Goal: Task Accomplishment & Management: Use online tool/utility

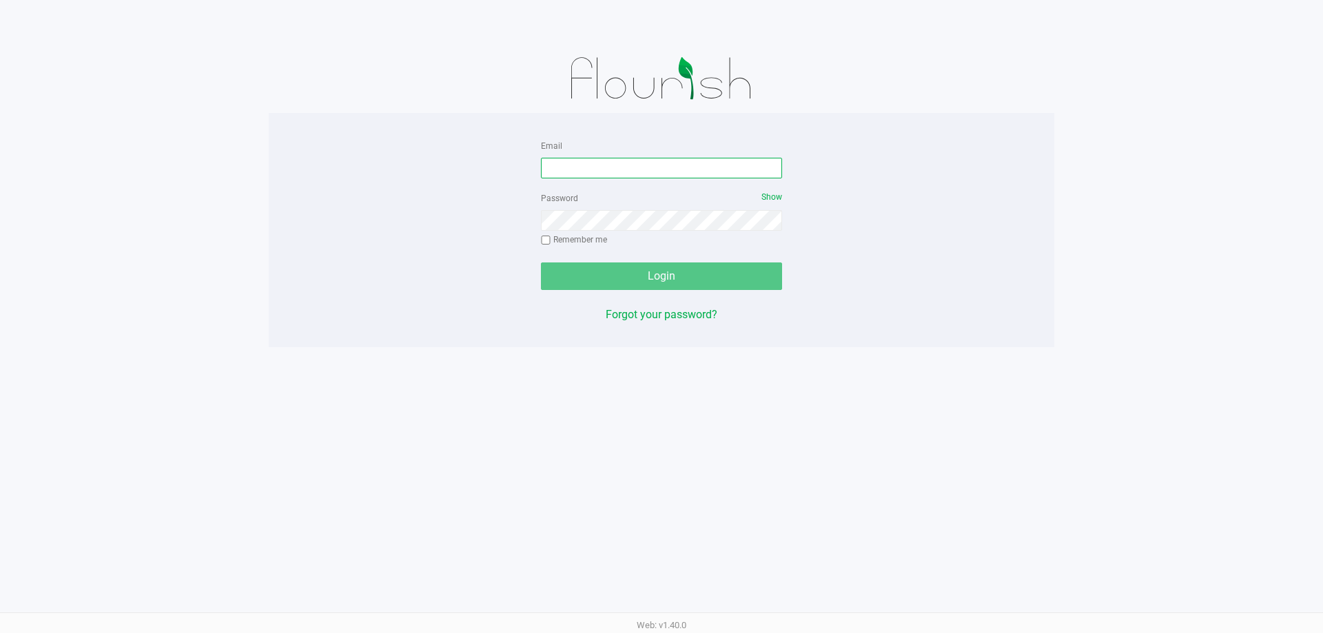
click at [627, 172] on input "Email" at bounding box center [661, 168] width 241 height 21
type input "[EMAIL_ADDRESS][DOMAIN_NAME]"
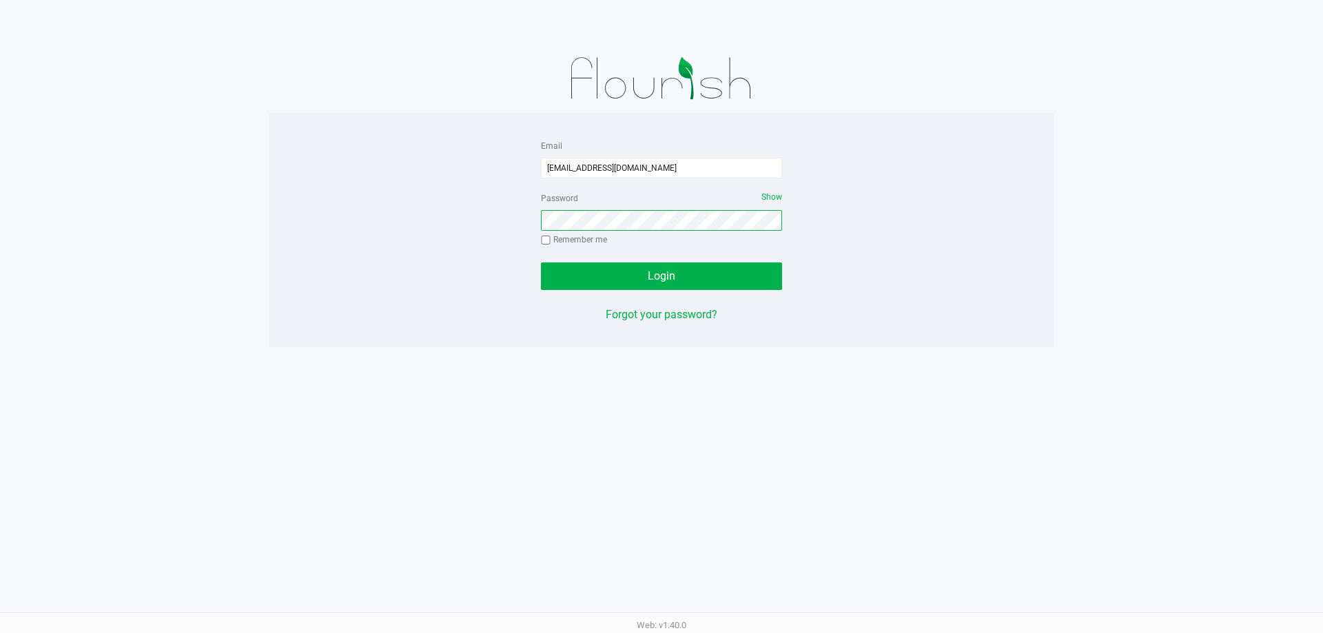
click at [541, 263] on button "Login" at bounding box center [661, 277] width 241 height 28
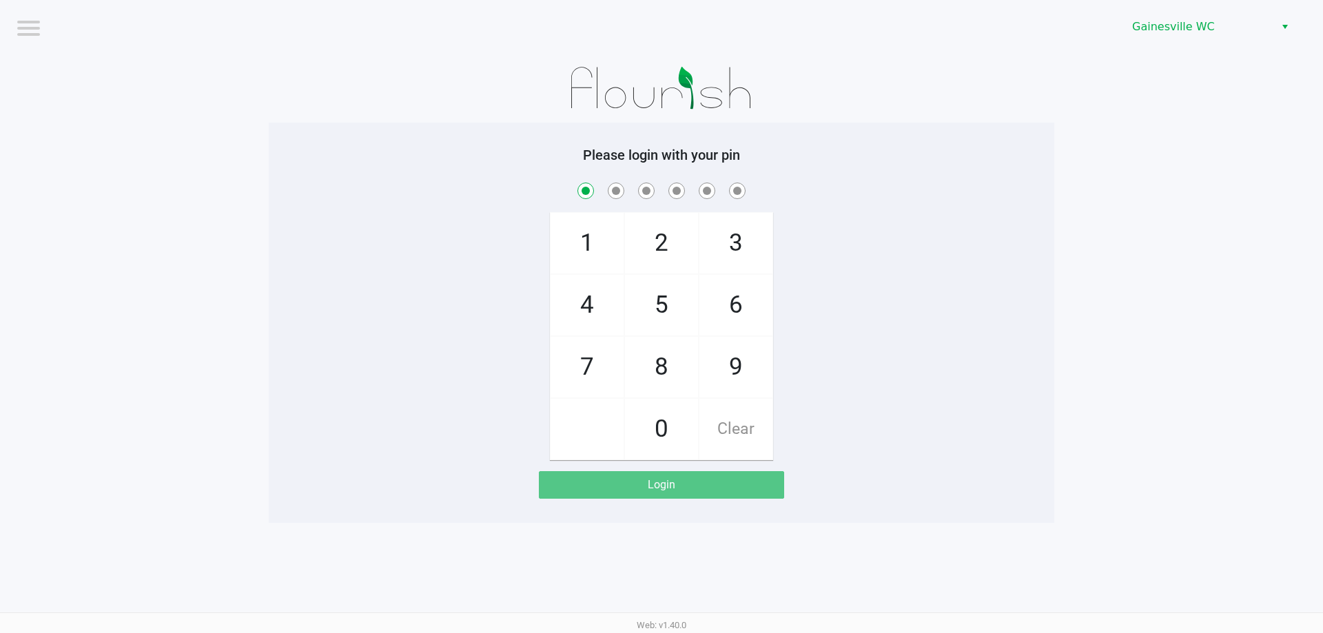
checkbox input "true"
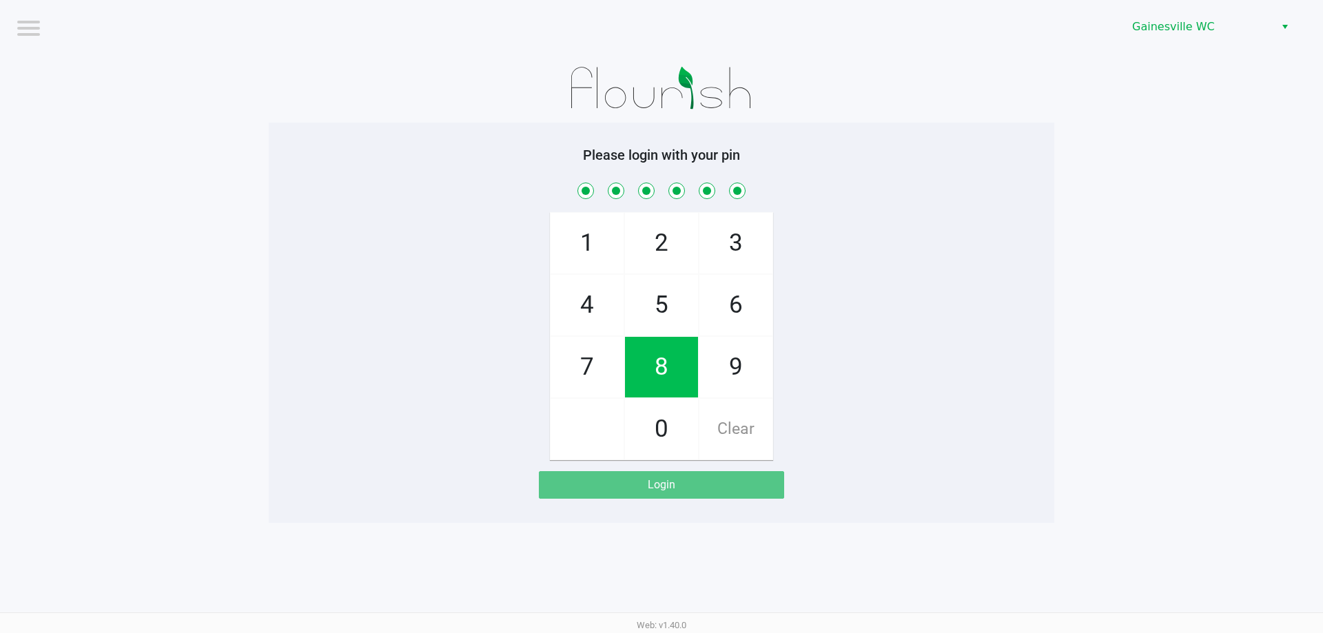
checkbox input "true"
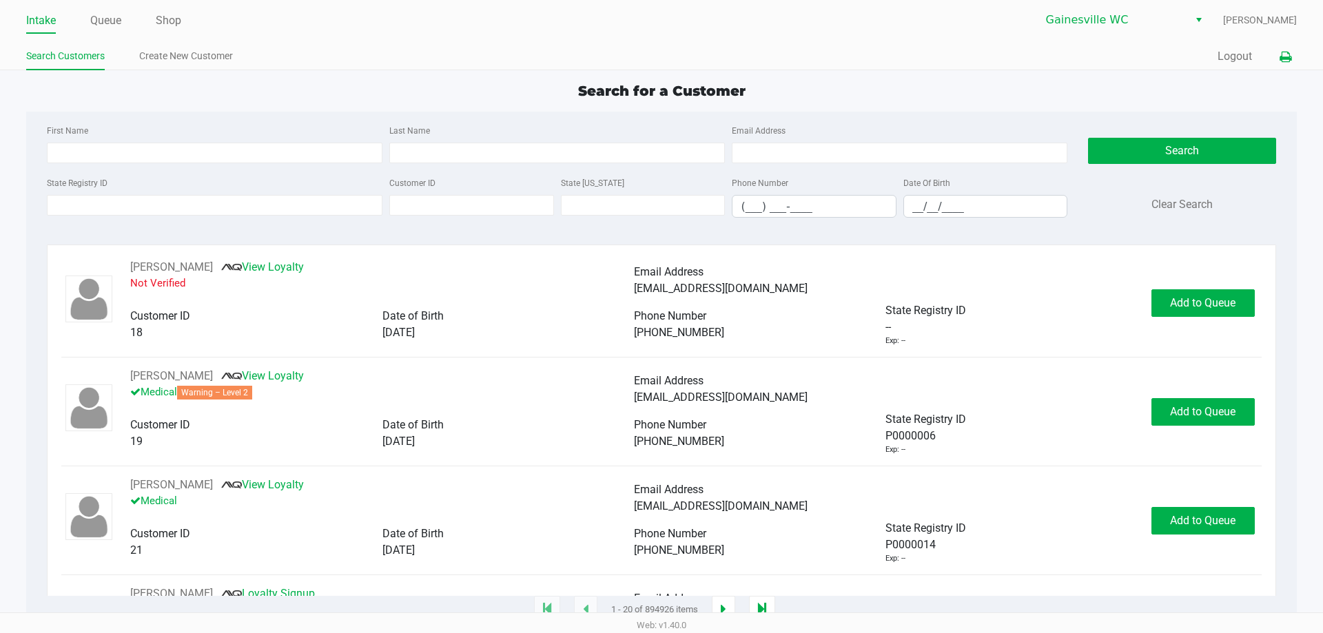
click at [1281, 59] on icon at bounding box center [1286, 57] width 12 height 10
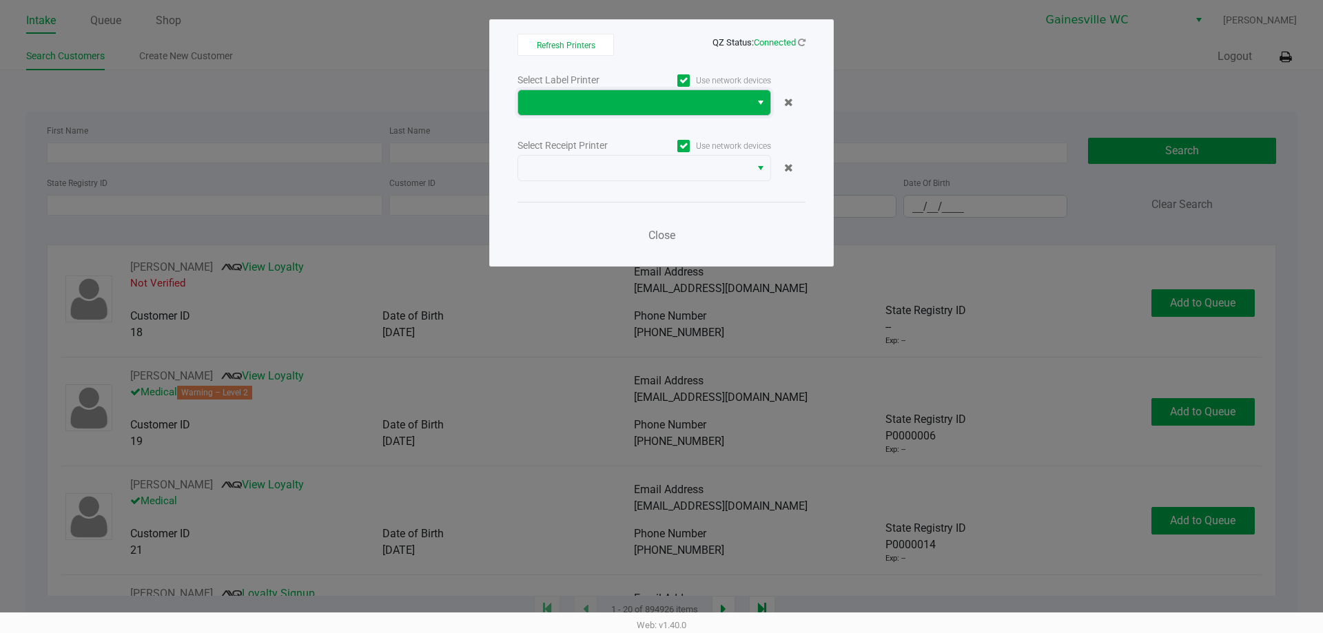
click at [609, 99] on span at bounding box center [635, 102] width 216 height 17
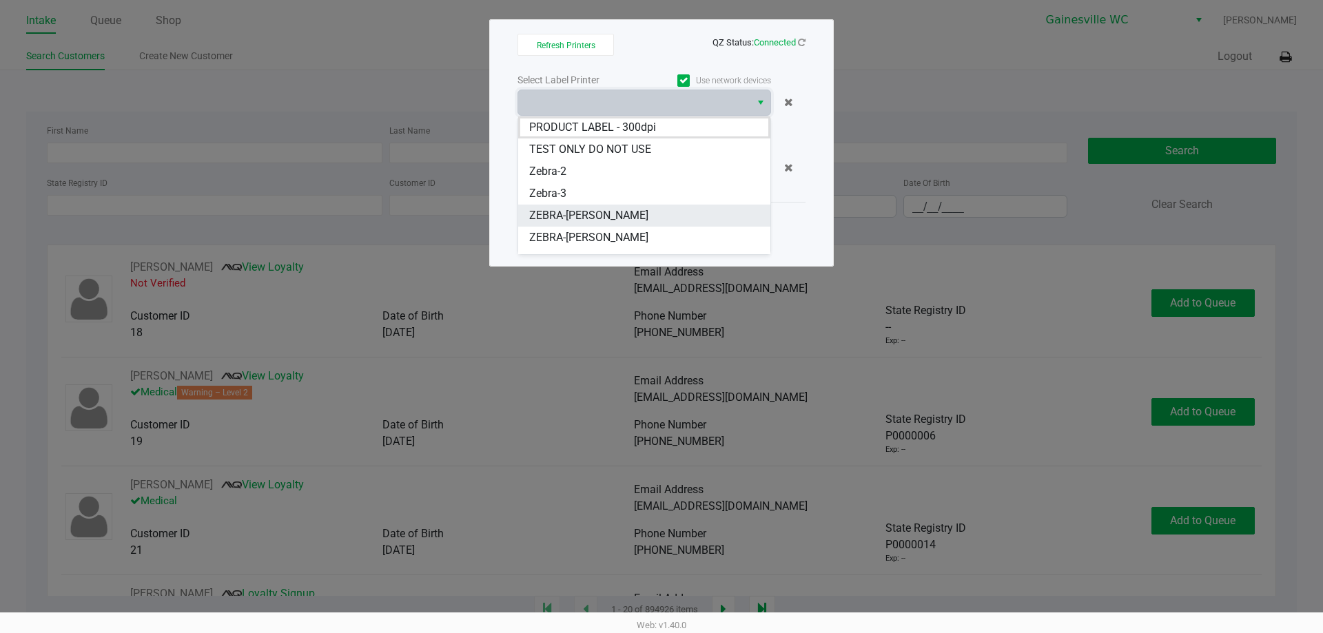
click at [593, 222] on span "ZEBRA-[PERSON_NAME]" at bounding box center [588, 215] width 119 height 17
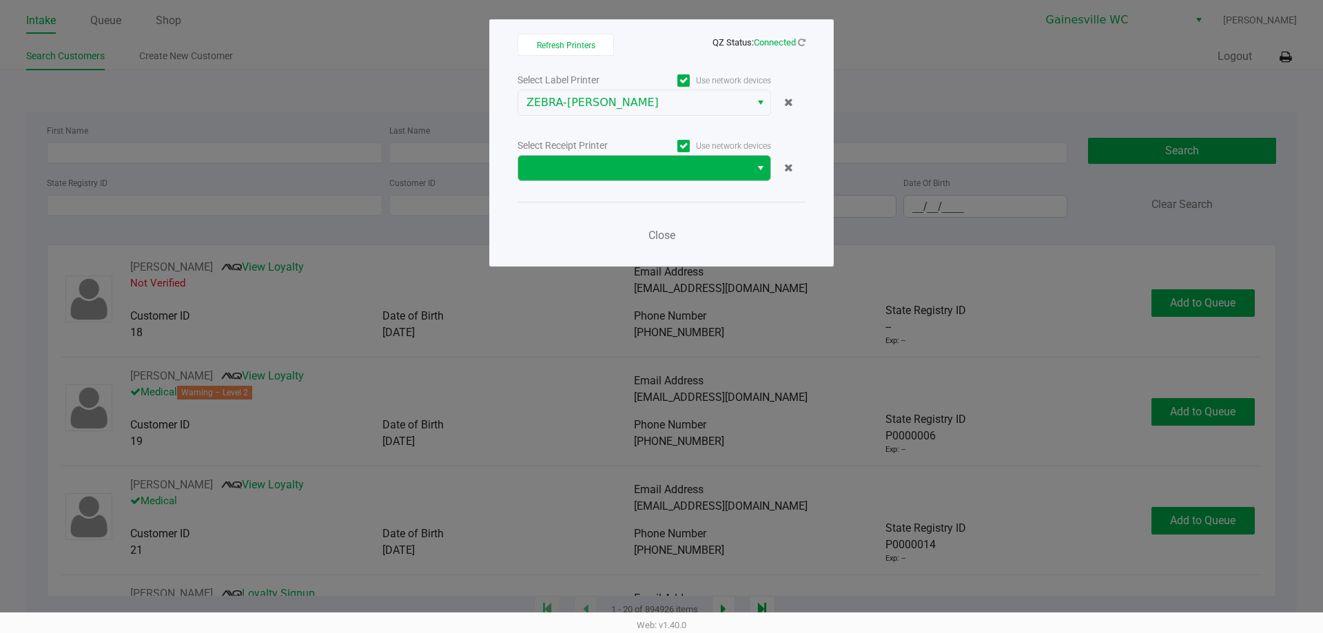
drag, startPoint x: 618, startPoint y: 192, endPoint x: 627, endPoint y: 167, distance: 25.5
click at [618, 192] on div "Select Label Printer Use network devices ZEBRA-GABI-GRECKO Select Receipt Print…" at bounding box center [662, 161] width 288 height 181
click at [627, 167] on span at bounding box center [635, 168] width 216 height 17
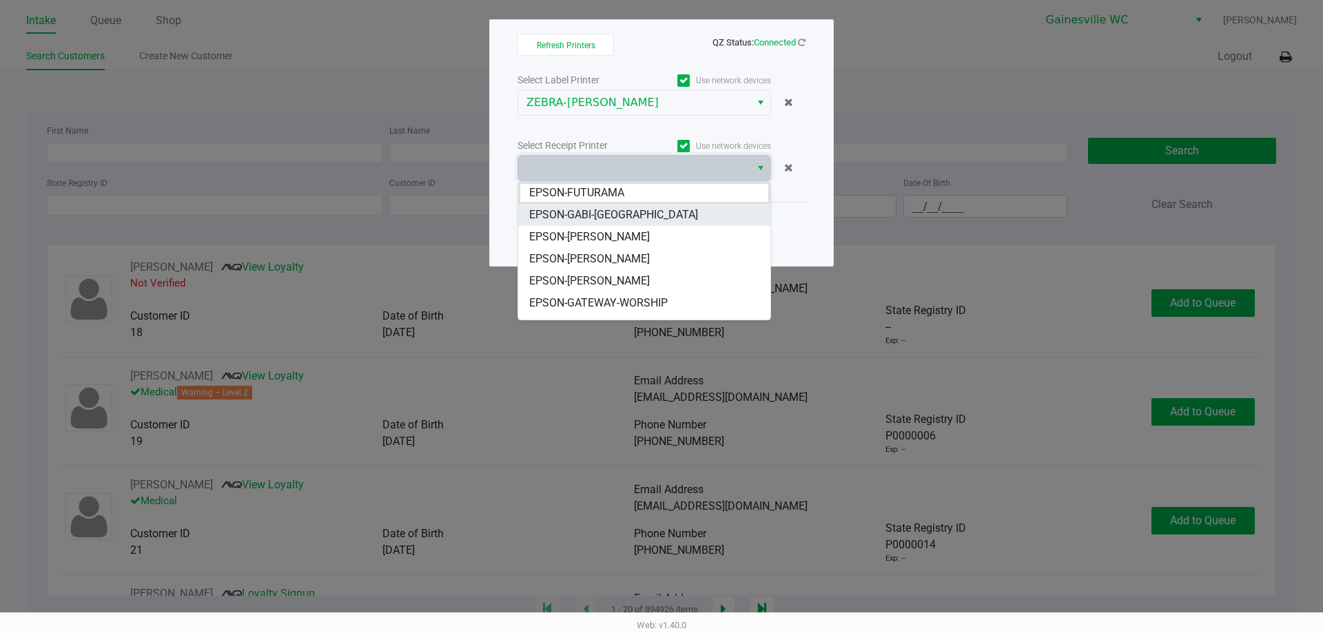
click at [613, 216] on span "EPSON-GABI-[GEOGRAPHIC_DATA]" at bounding box center [613, 215] width 169 height 17
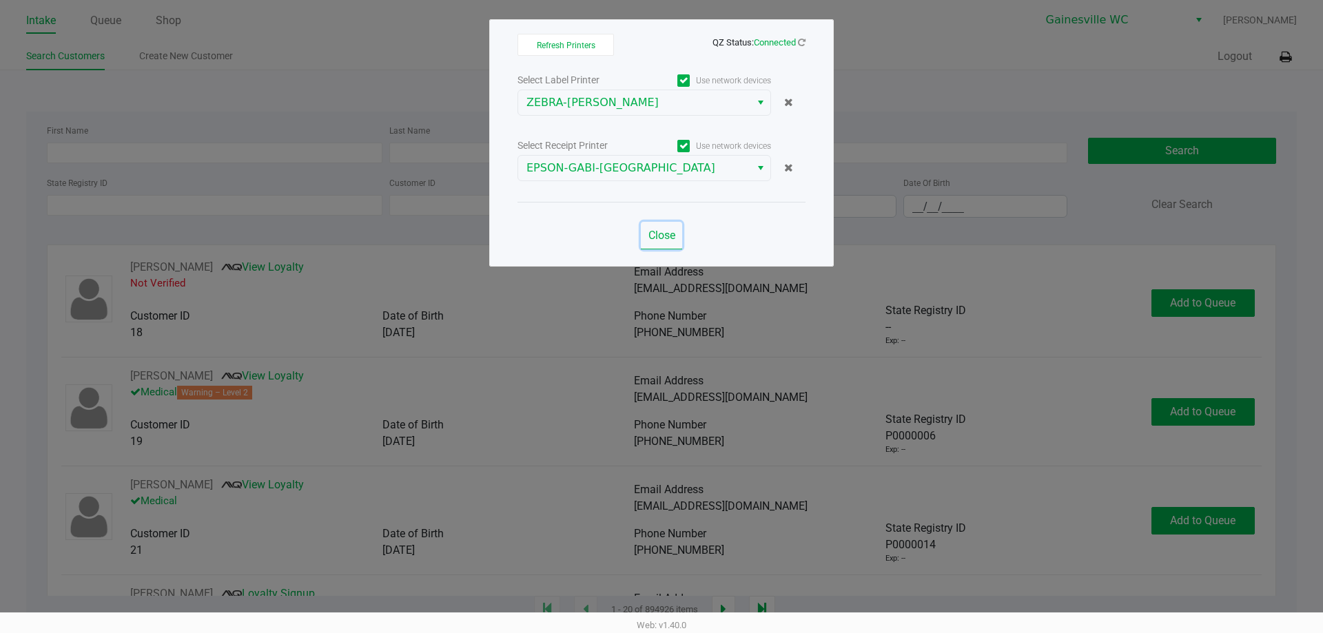
click at [651, 243] on button "Close" at bounding box center [661, 236] width 41 height 28
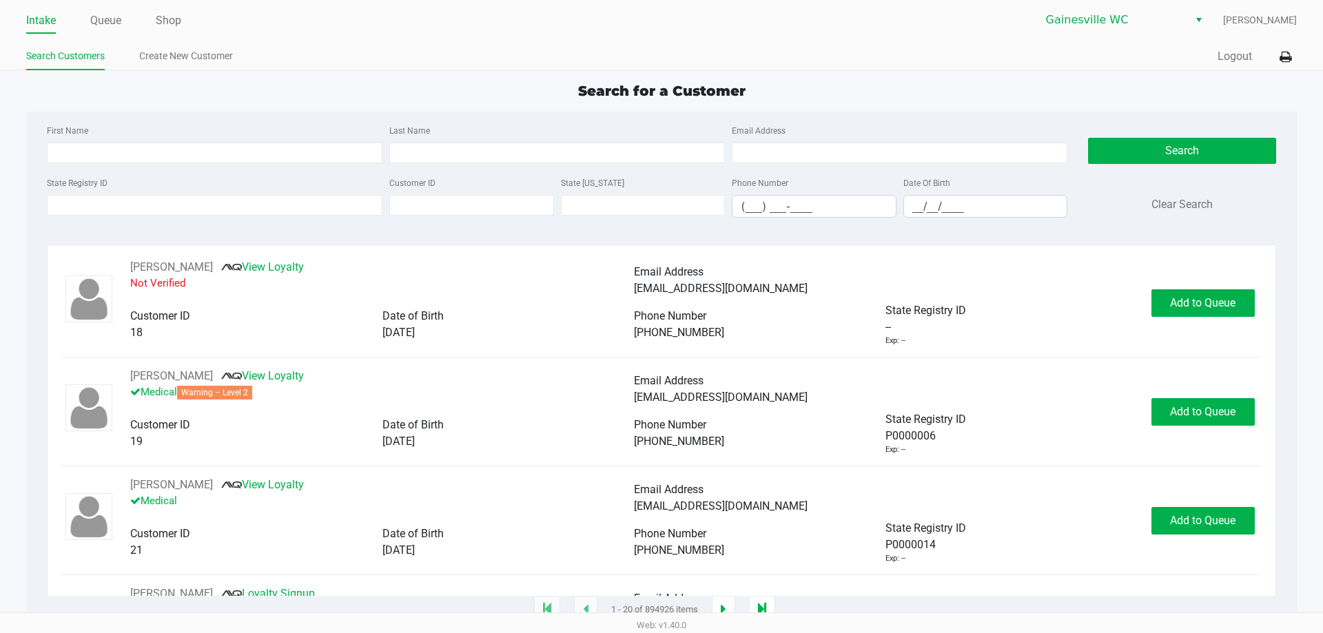
click at [1226, 65] on div "Quick Sale Logout" at bounding box center [980, 57] width 636 height 26
click at [1230, 58] on button "Logout" at bounding box center [1235, 56] width 34 height 17
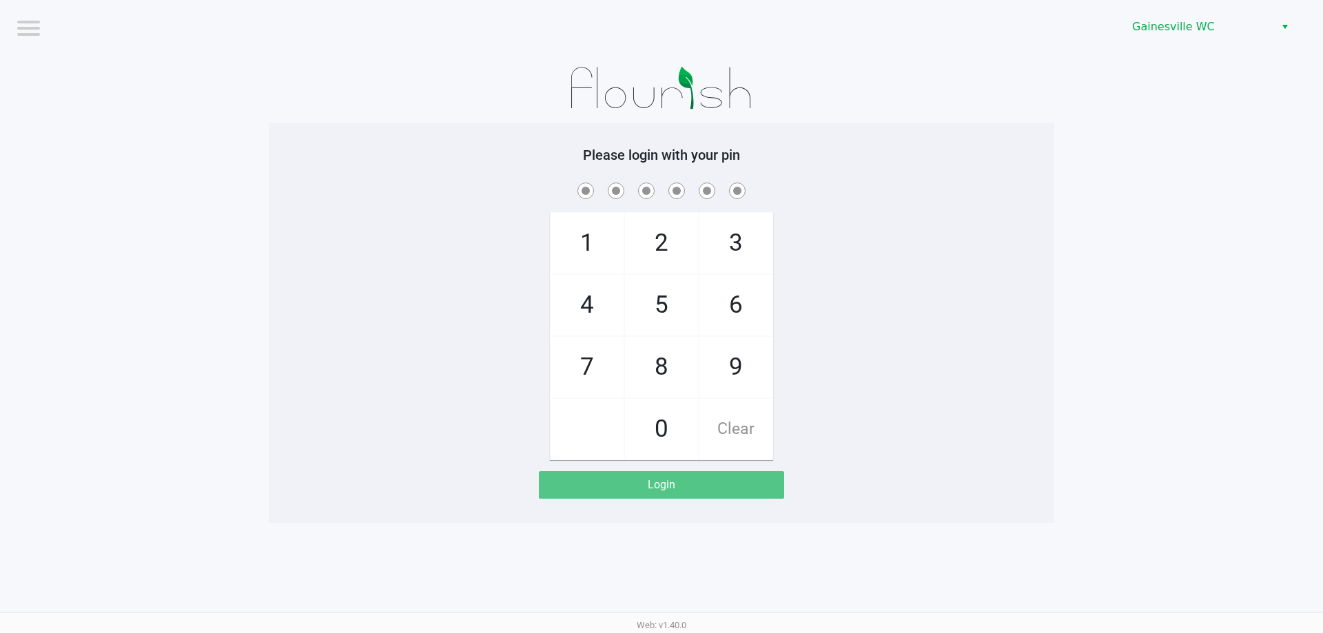
click at [943, 77] on div at bounding box center [662, 88] width 786 height 69
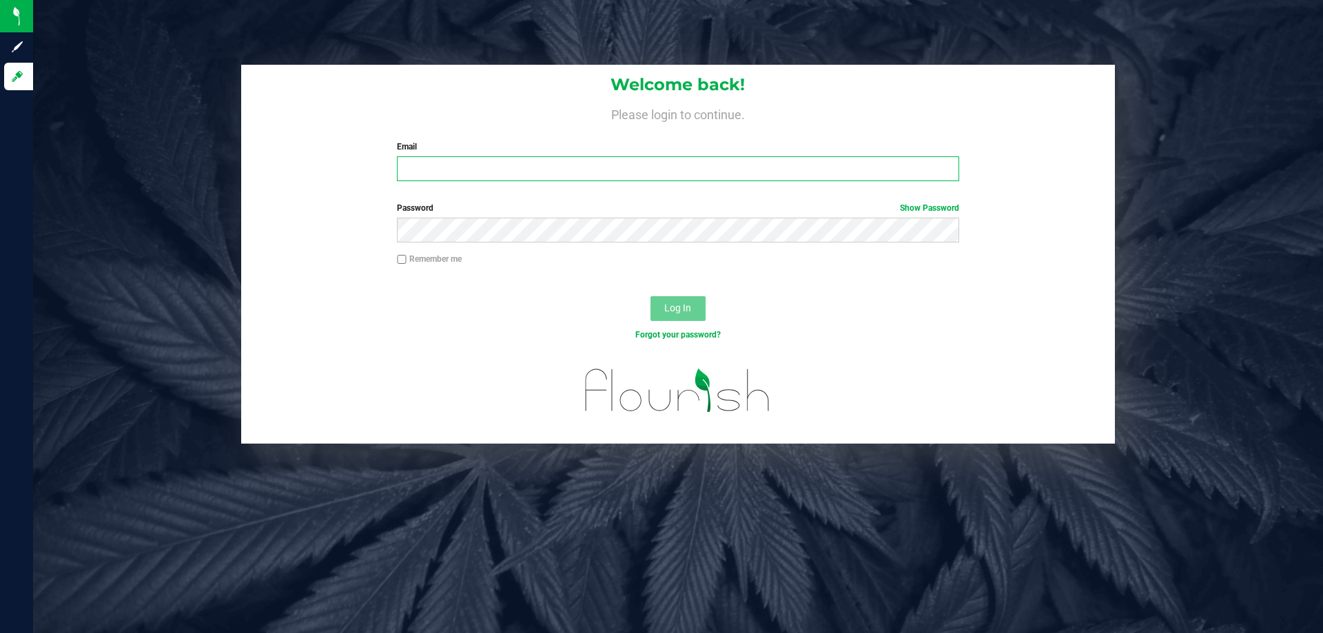
click at [491, 164] on input "Email" at bounding box center [678, 168] width 562 height 25
type input "[EMAIL_ADDRESS][DOMAIN_NAME]"
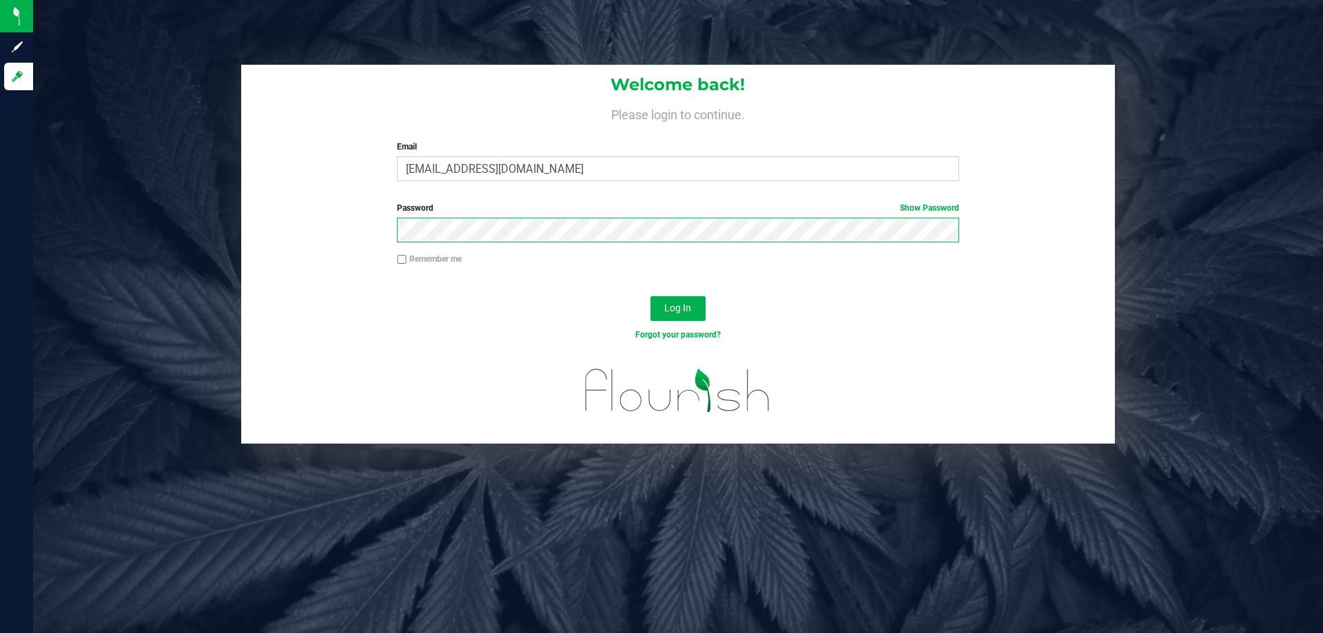
click at [651, 296] on button "Log In" at bounding box center [678, 308] width 55 height 25
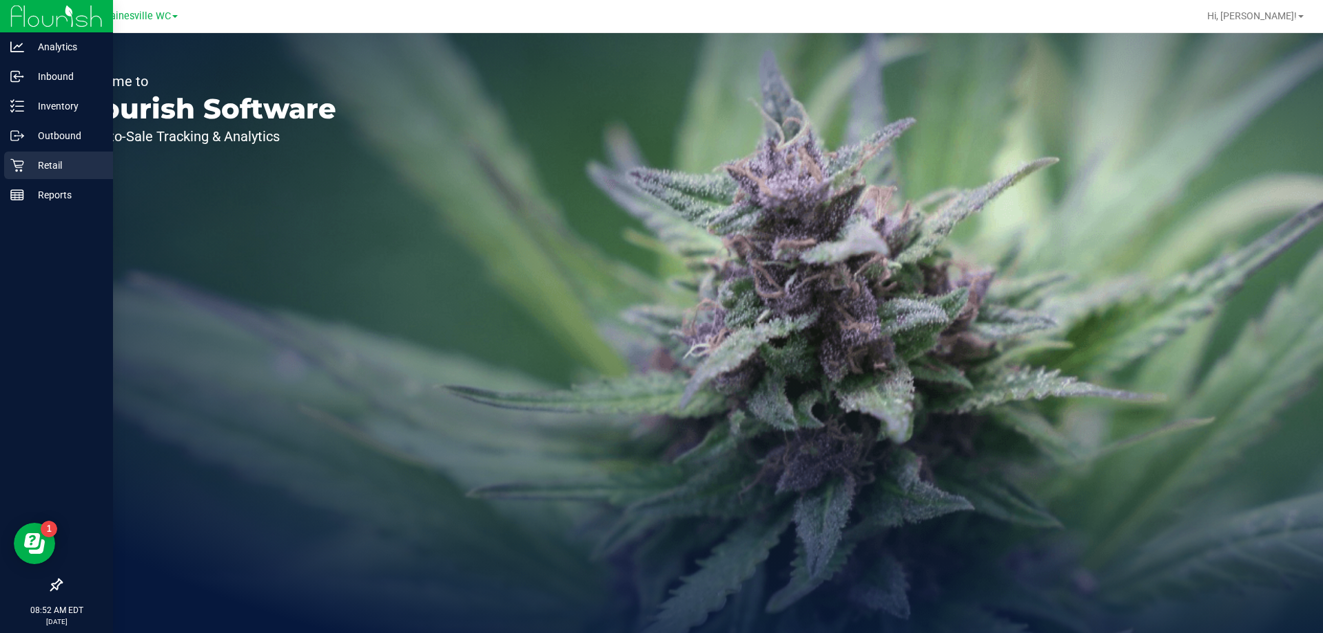
click at [47, 170] on p "Retail" at bounding box center [65, 165] width 83 height 17
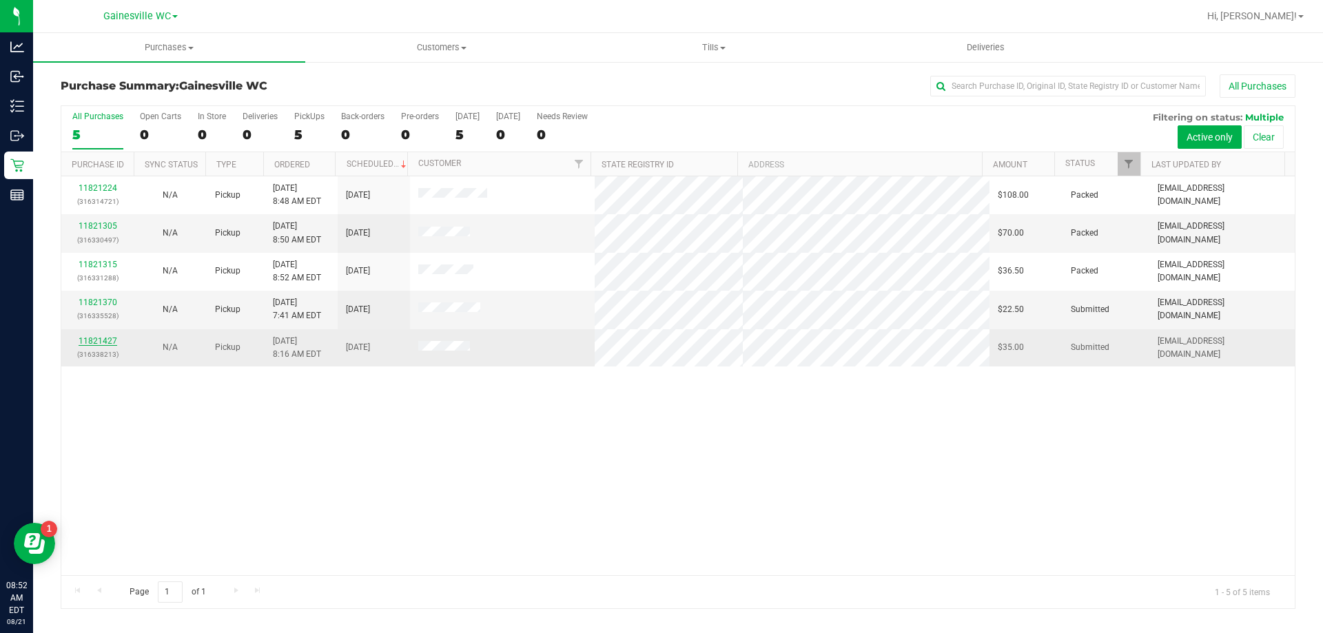
click at [99, 340] on link "11821427" at bounding box center [98, 341] width 39 height 10
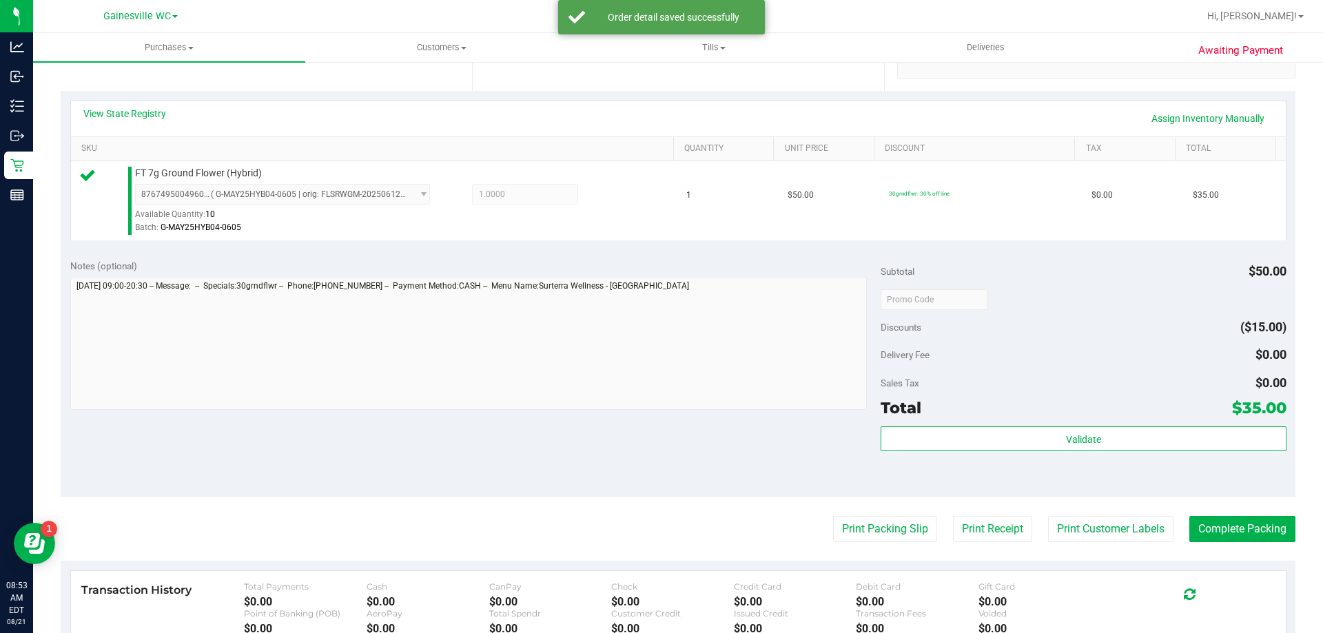
scroll to position [414, 0]
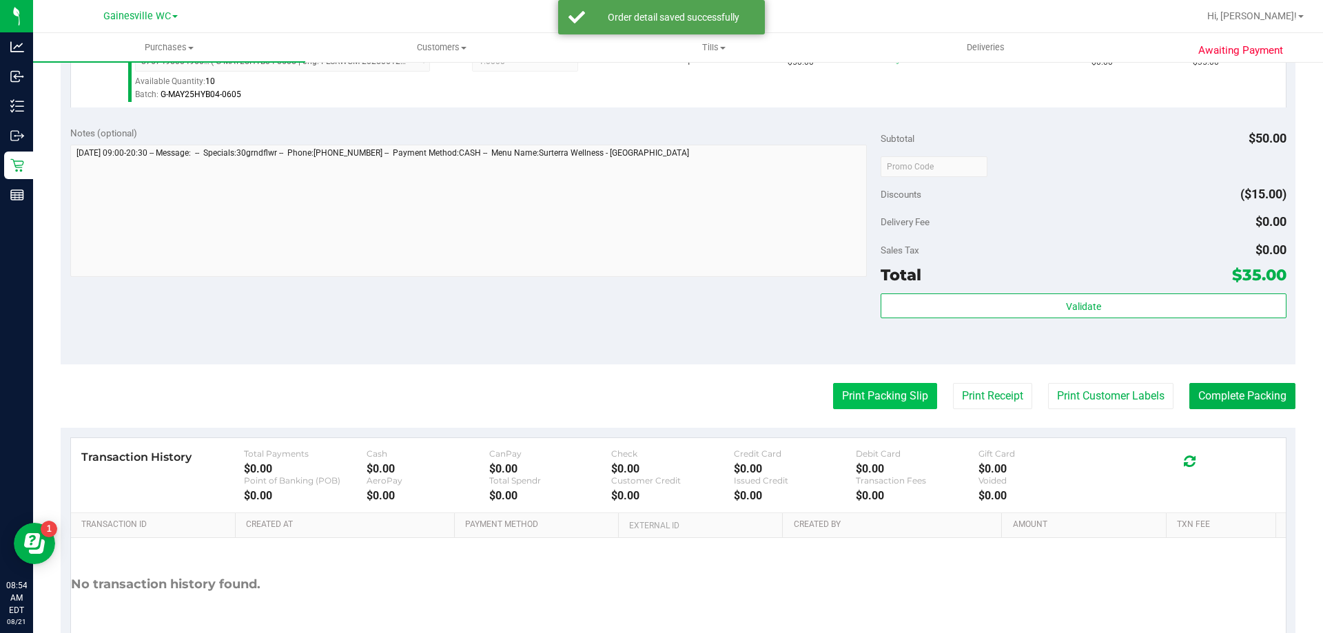
click at [888, 388] on button "Print Packing Slip" at bounding box center [885, 396] width 104 height 26
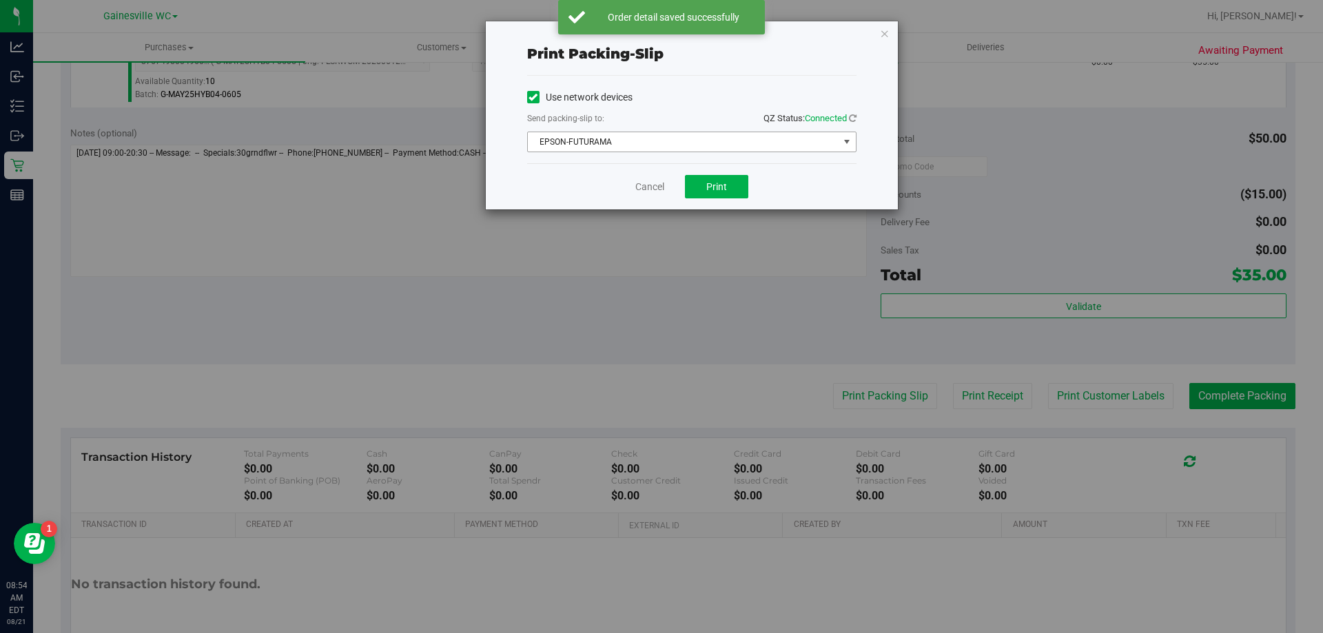
click at [708, 139] on span "EPSON-FUTURAMA" at bounding box center [683, 141] width 311 height 19
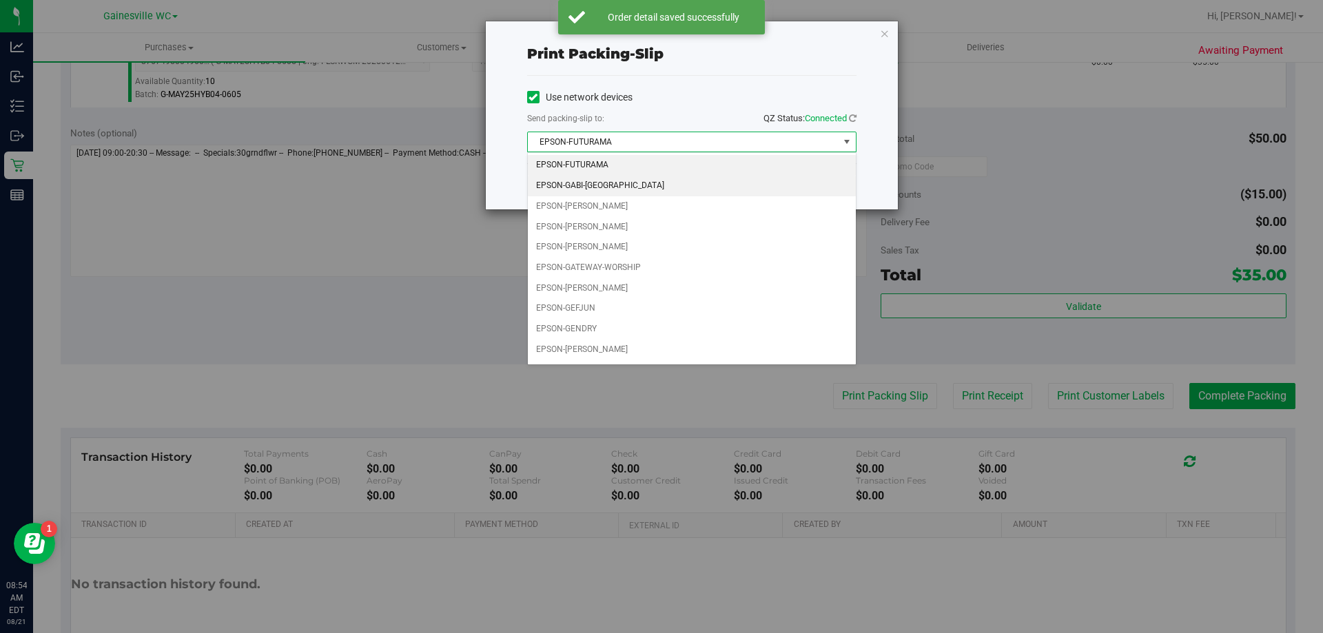
click at [607, 189] on li "EPSON-GABI-[GEOGRAPHIC_DATA]" at bounding box center [692, 186] width 328 height 21
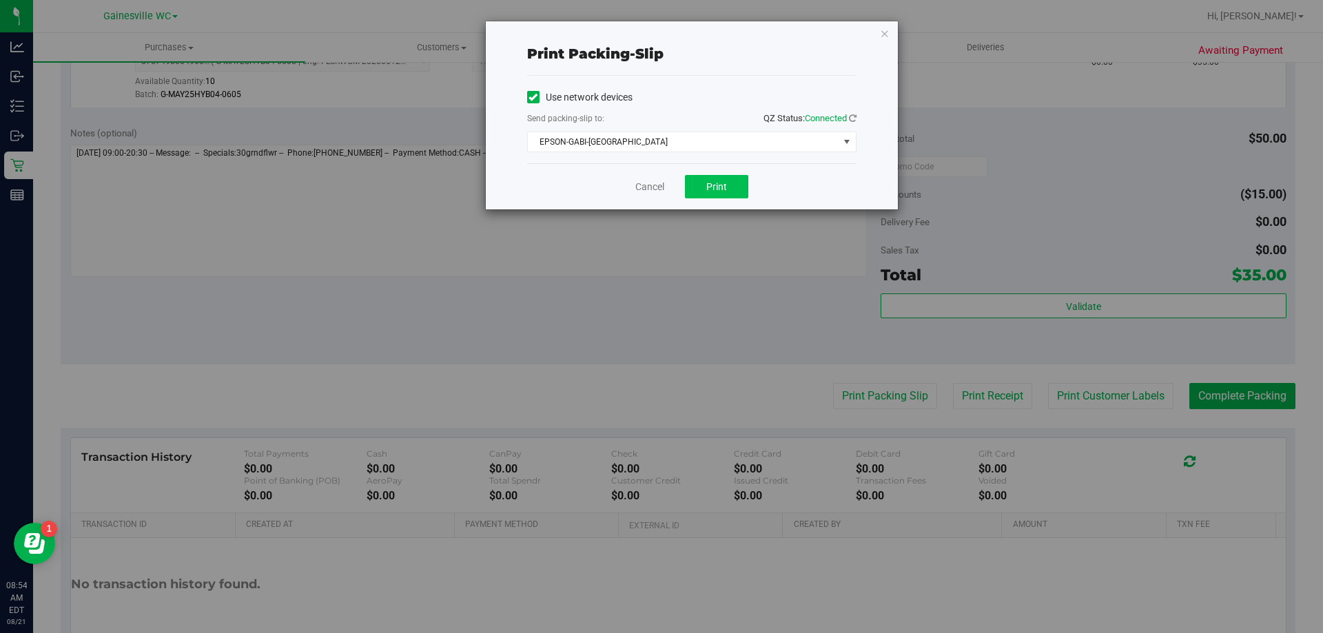
drag, startPoint x: 746, startPoint y: 201, endPoint x: 710, endPoint y: 178, distance: 42.8
click at [743, 201] on div "Cancel Print" at bounding box center [691, 186] width 329 height 46
click at [711, 178] on button "Print" at bounding box center [716, 186] width 63 height 23
click at [644, 183] on link "Cancel" at bounding box center [650, 187] width 29 height 14
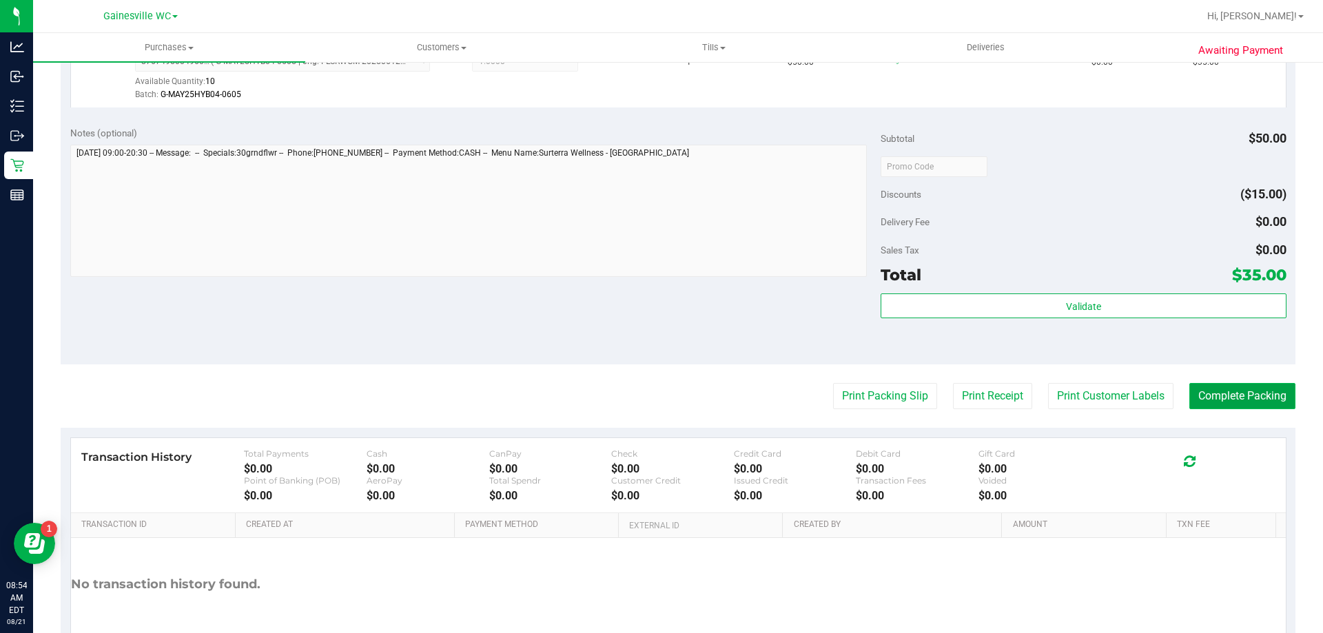
click at [1235, 392] on button "Complete Packing" at bounding box center [1243, 396] width 106 height 26
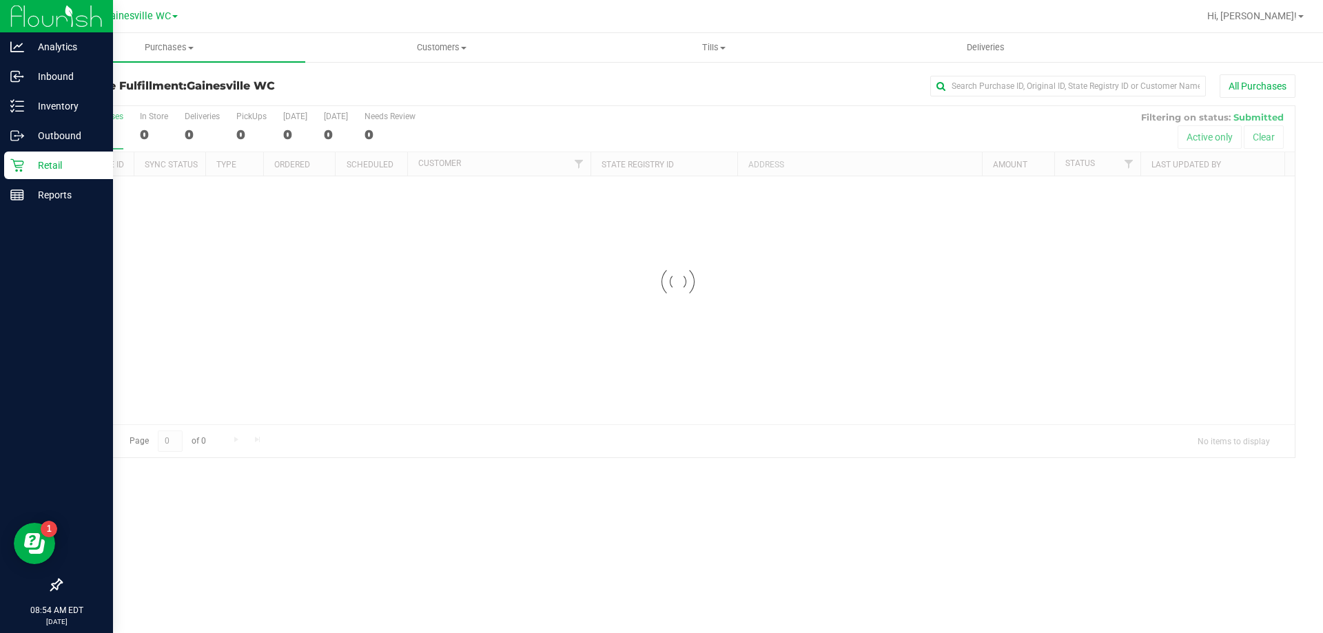
click at [48, 167] on p "Retail" at bounding box center [65, 165] width 83 height 17
